Goal: Task Accomplishment & Management: Manage account settings

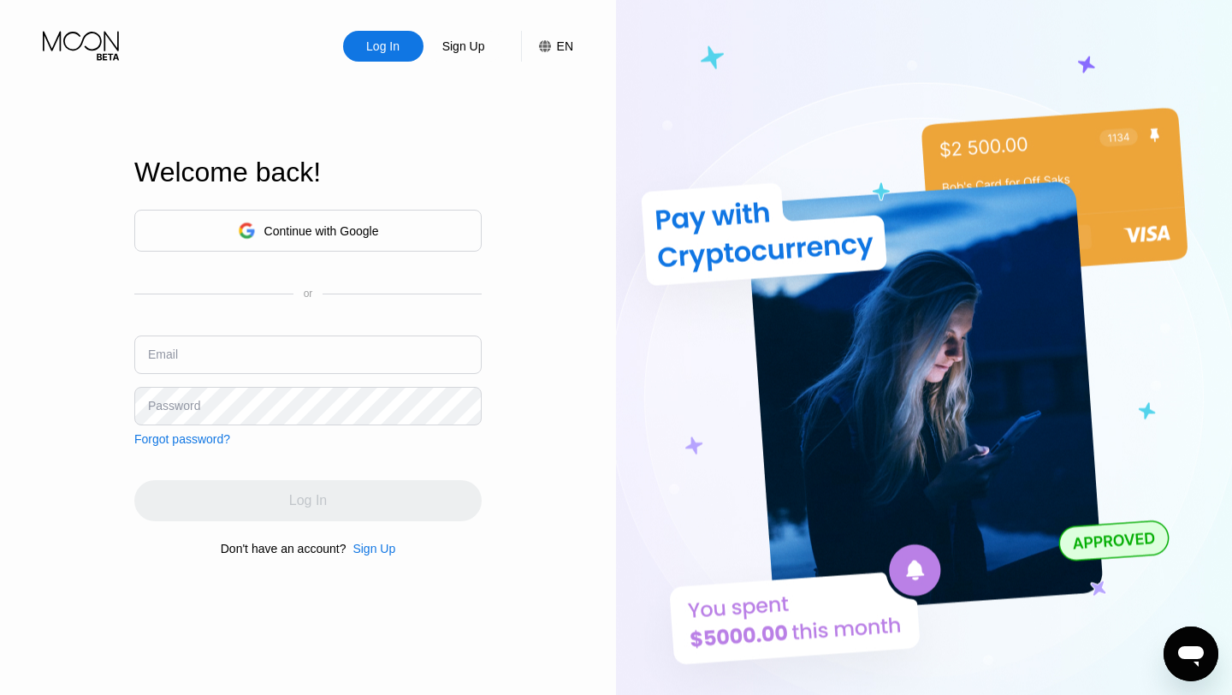
click at [397, 56] on div "Log In" at bounding box center [383, 46] width 80 height 31
click at [361, 346] on input "text" at bounding box center [307, 354] width 347 height 39
click at [388, 50] on div "Log In" at bounding box center [383, 46] width 37 height 17
click at [379, 226] on div "Continue with Google" at bounding box center [321, 231] width 115 height 14
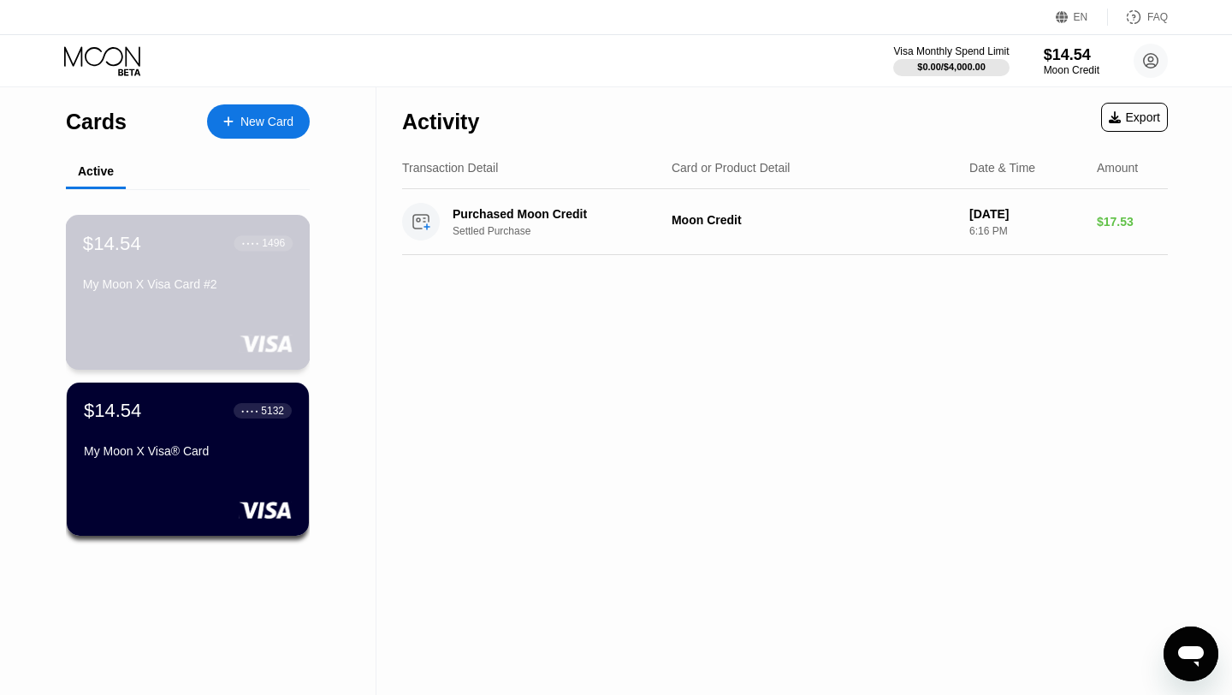
click at [252, 319] on div "$14.54 ● ● ● ● 1496 My Moon X Visa Card #2" at bounding box center [188, 292] width 245 height 155
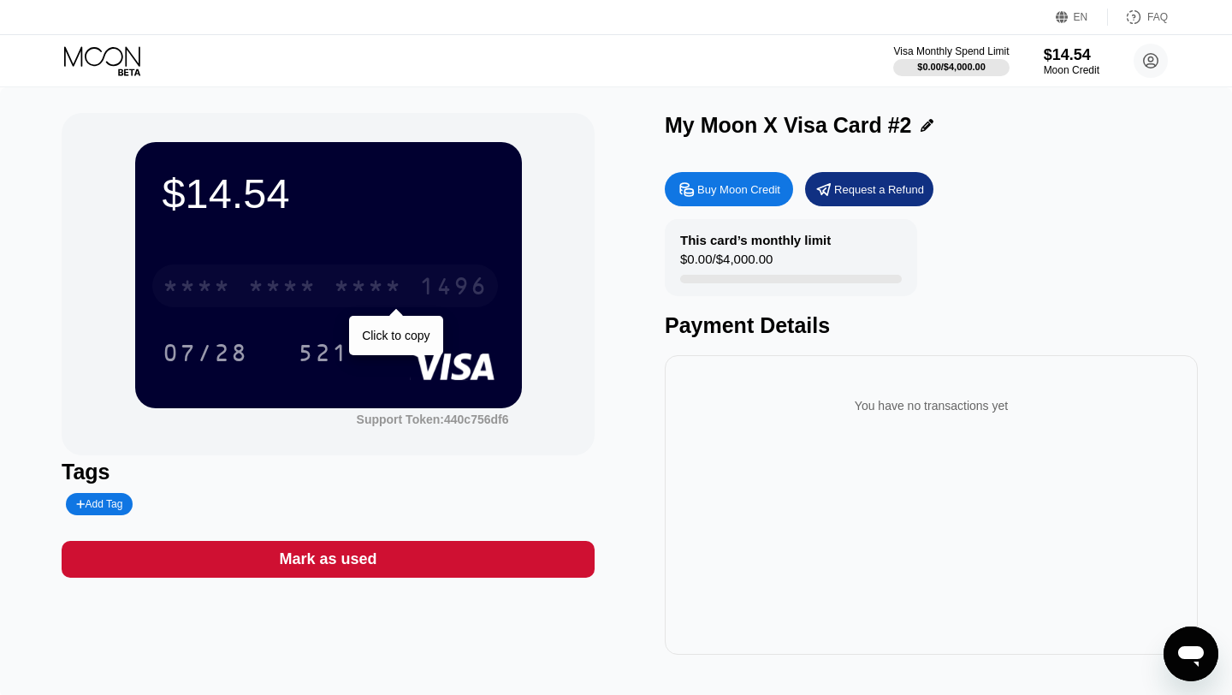
click at [284, 298] on div "* * * *" at bounding box center [282, 288] width 68 height 27
click at [371, 288] on div "2504" at bounding box center [368, 288] width 68 height 27
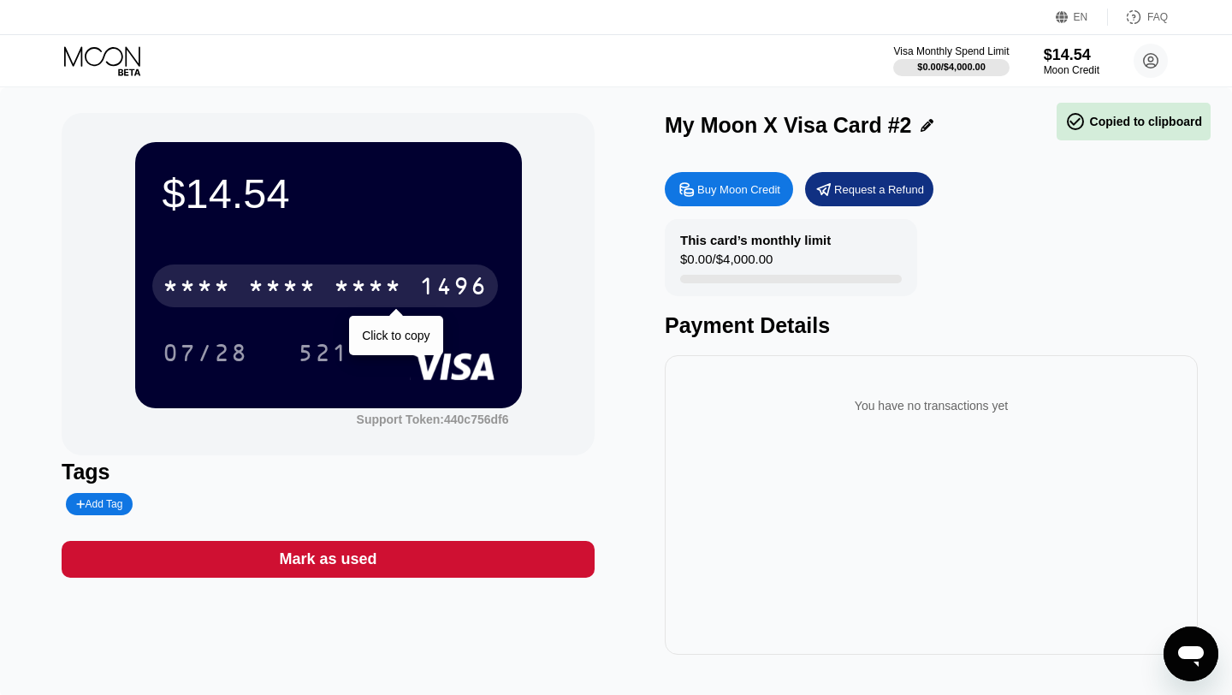
click at [369, 288] on div "* * * *" at bounding box center [368, 288] width 68 height 27
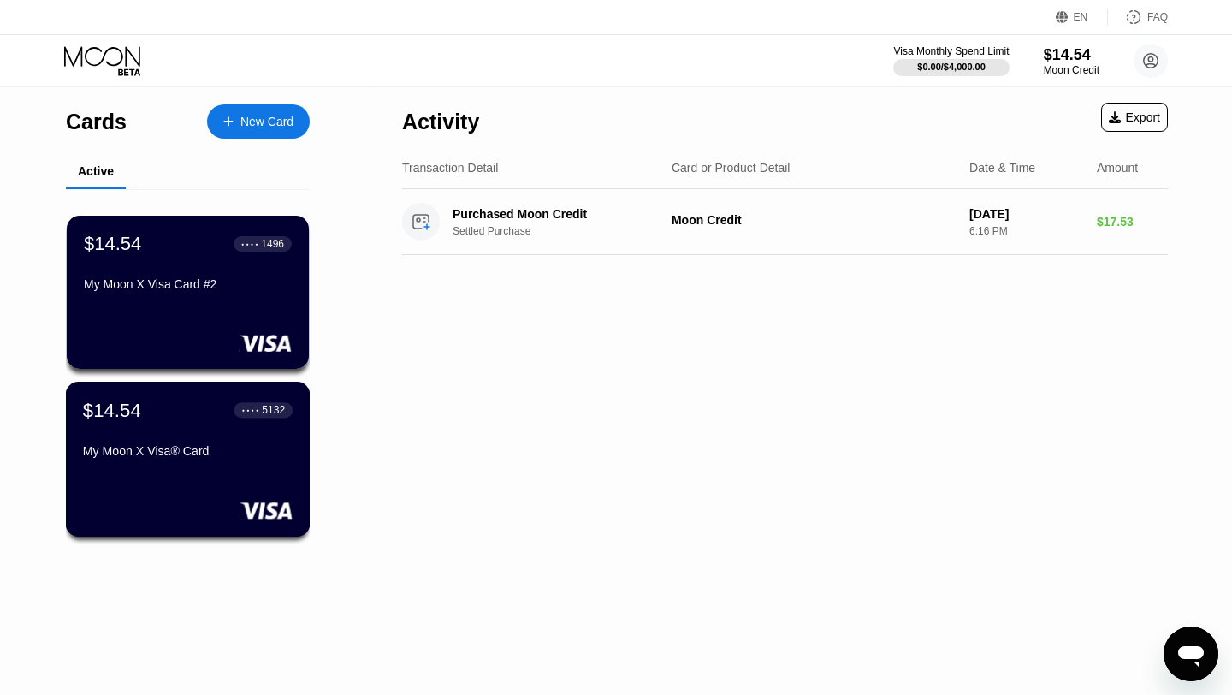
click at [223, 437] on div "$14.54 ● ● ● ● 5132 My Moon X Visa® Card" at bounding box center [188, 432] width 210 height 66
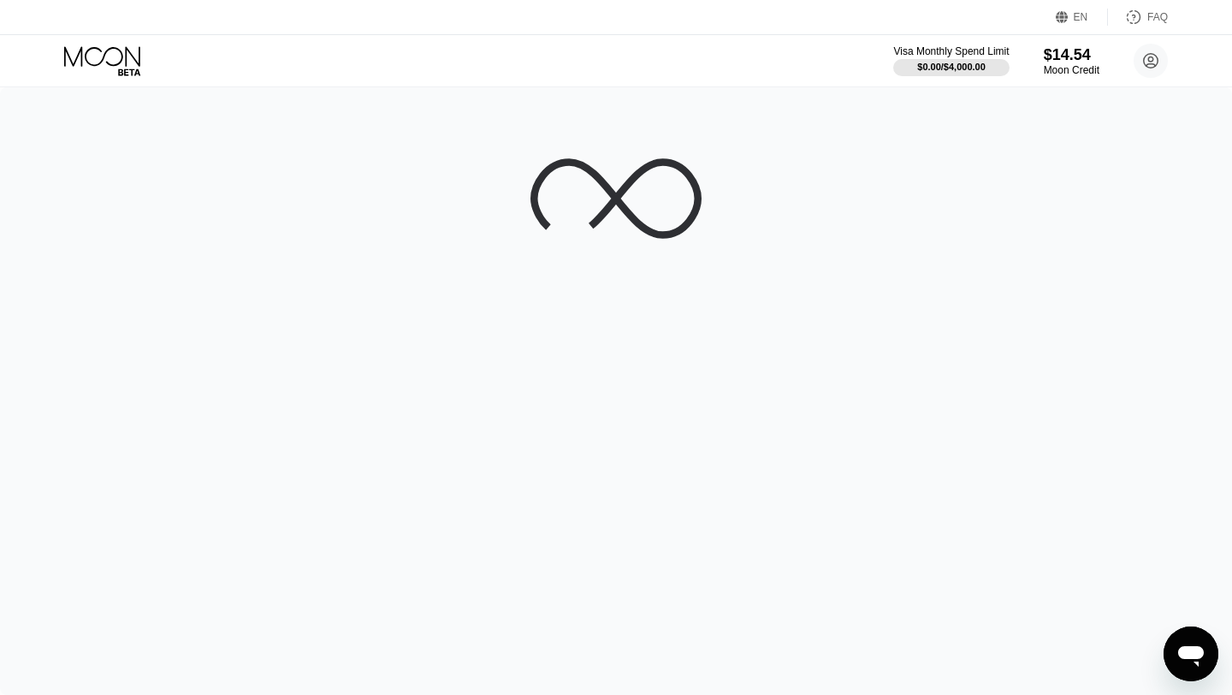
click at [223, 437] on div at bounding box center [616, 391] width 1232 height 608
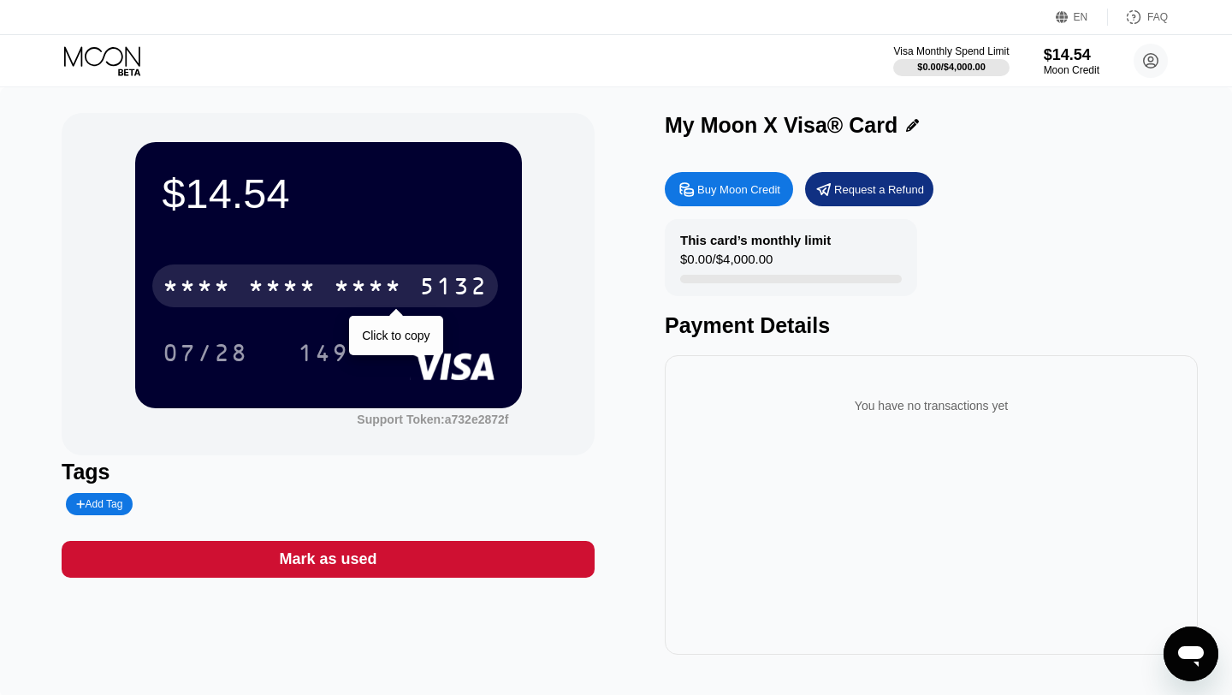
click at [458, 282] on div "5132" at bounding box center [453, 288] width 68 height 27
